Goal: Find specific page/section: Find specific page/section

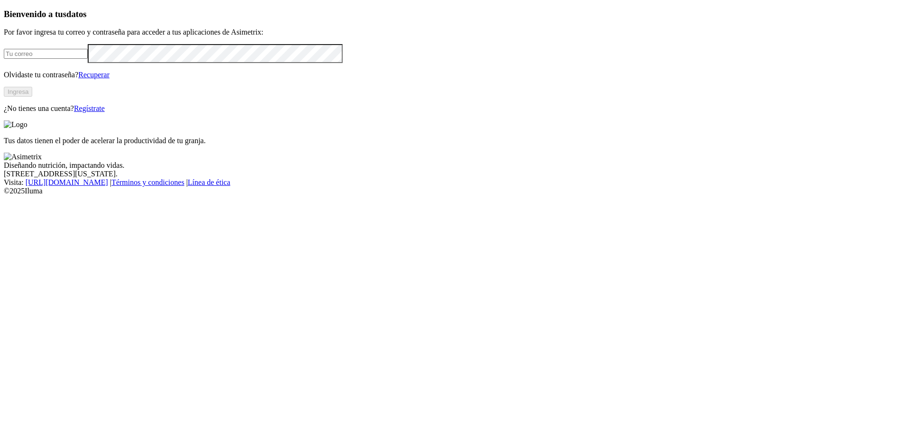
type input "[EMAIL_ADDRESS][DOMAIN_NAME]"
click at [32, 97] on button "Ingresa" at bounding box center [18, 92] width 28 height 10
